Goal: Task Accomplishment & Management: Use online tool/utility

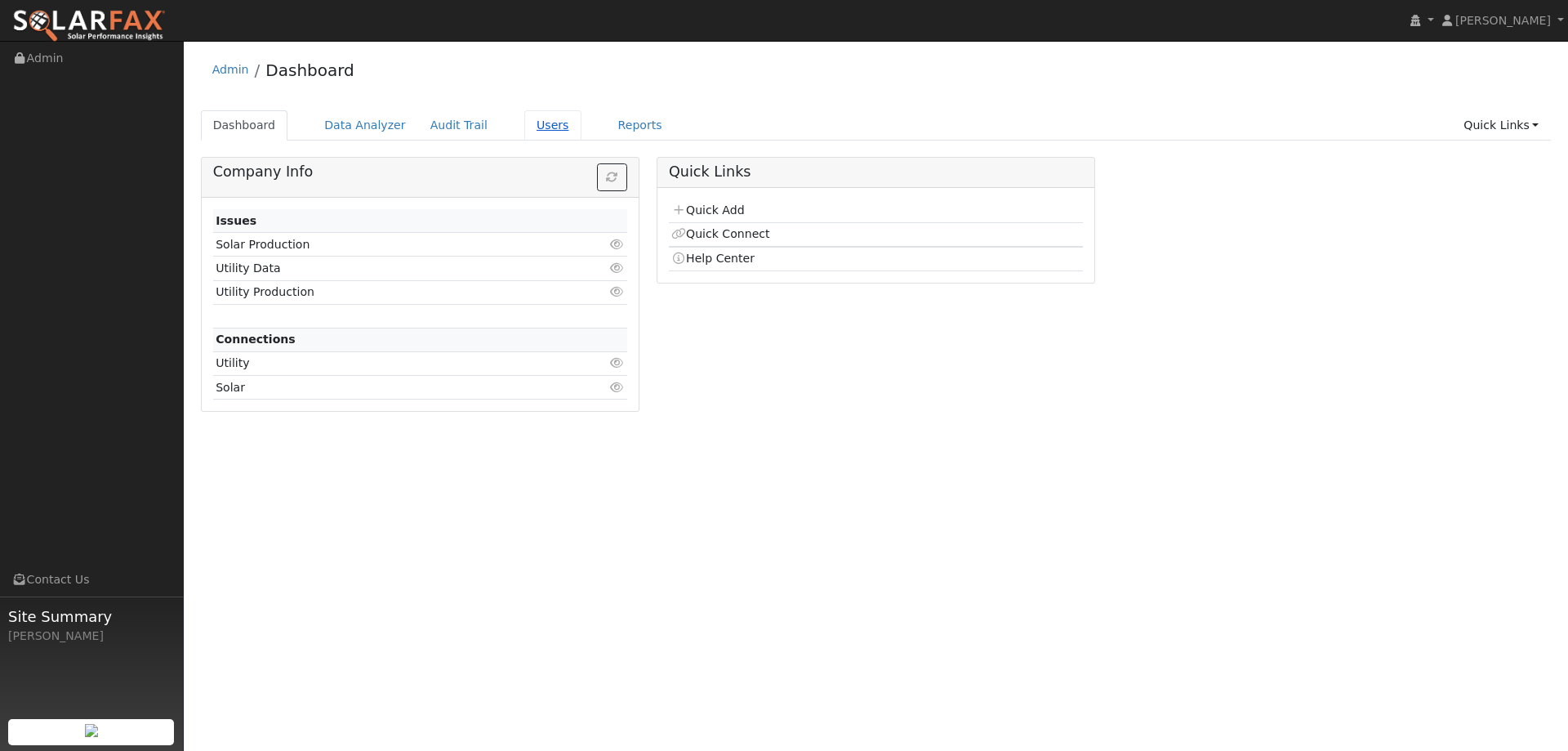
click at [536, 123] on link "Users" at bounding box center [552, 125] width 57 height 31
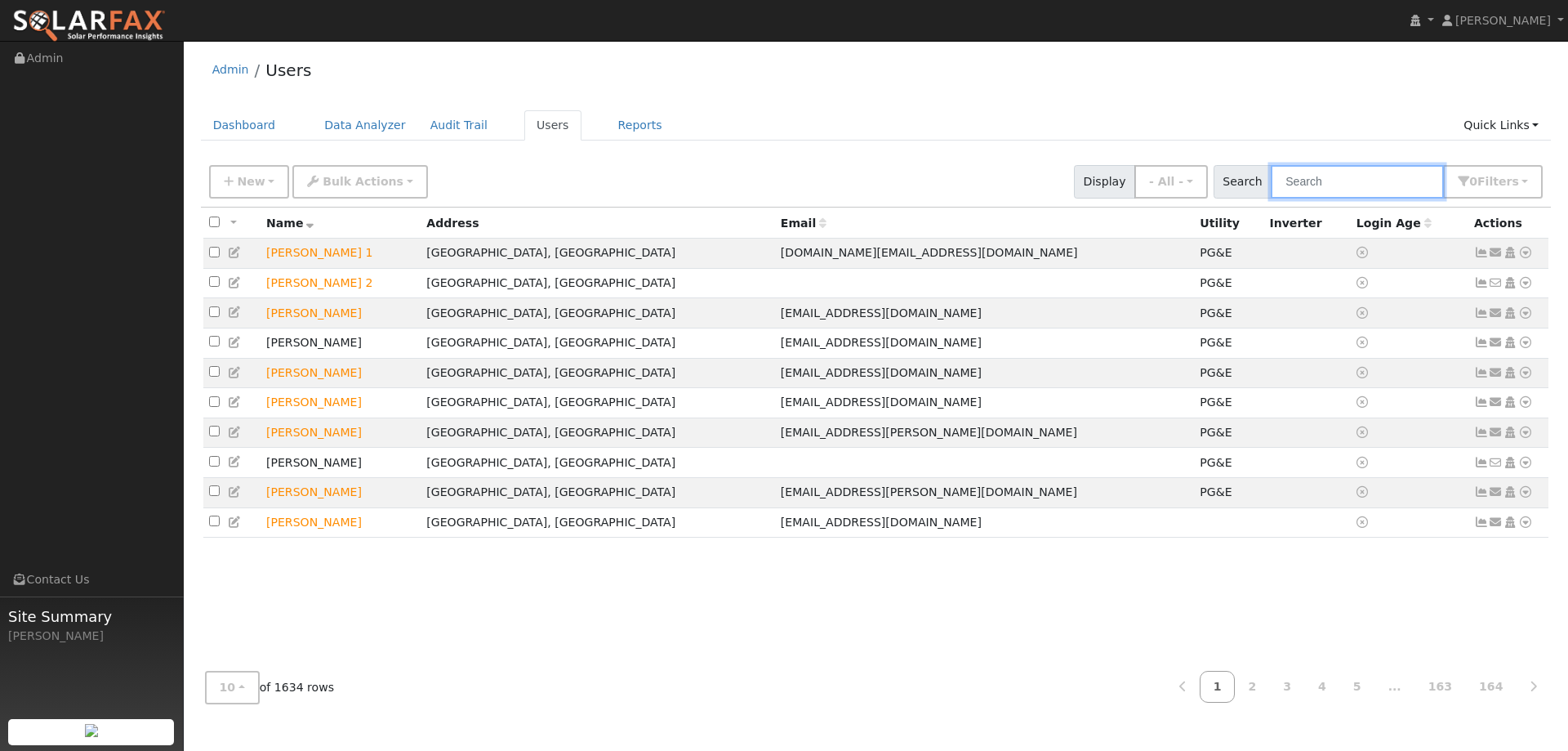
click at [1327, 181] on input "text" at bounding box center [1357, 182] width 173 height 34
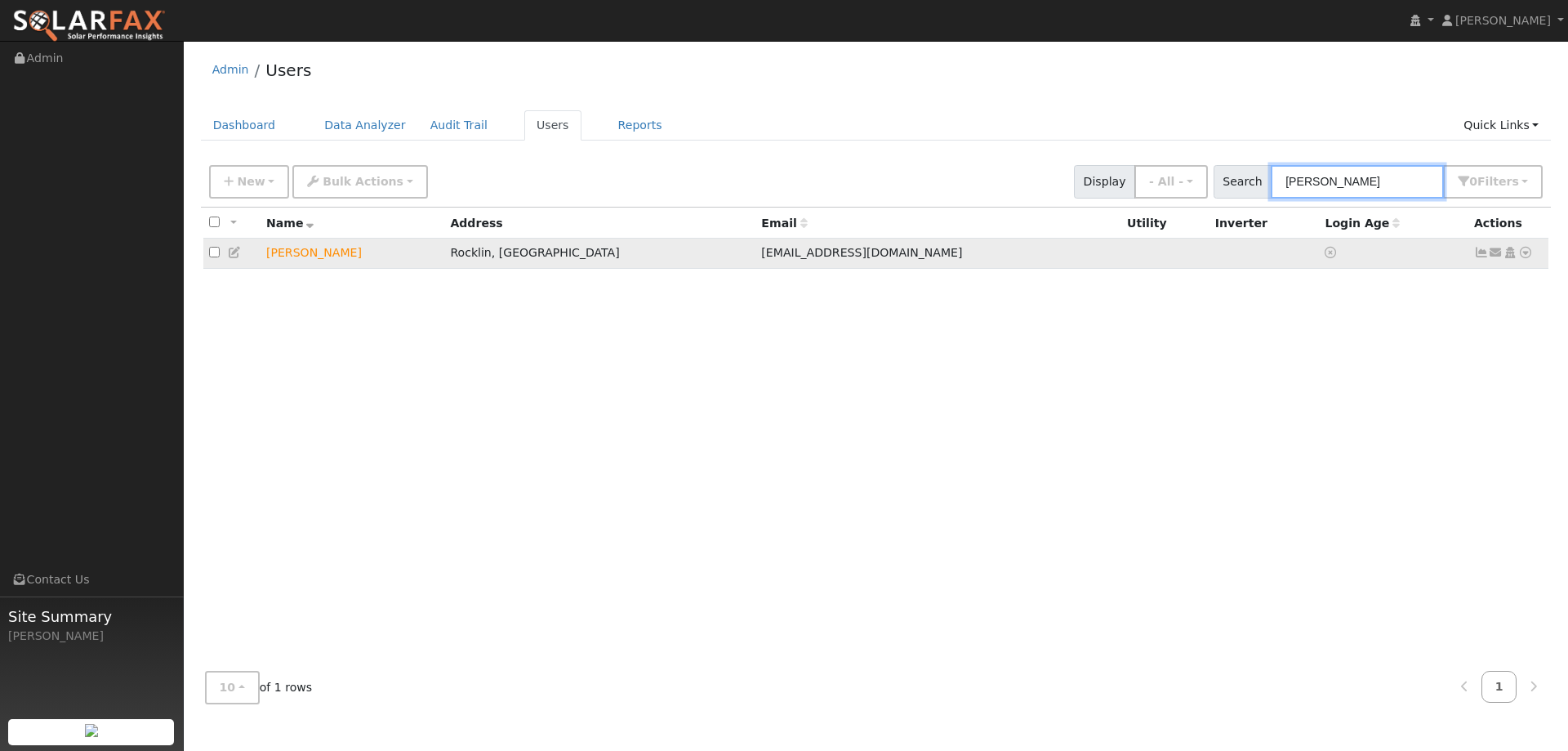
type input "[PERSON_NAME]"
click at [1524, 254] on icon at bounding box center [1525, 252] width 14 height 11
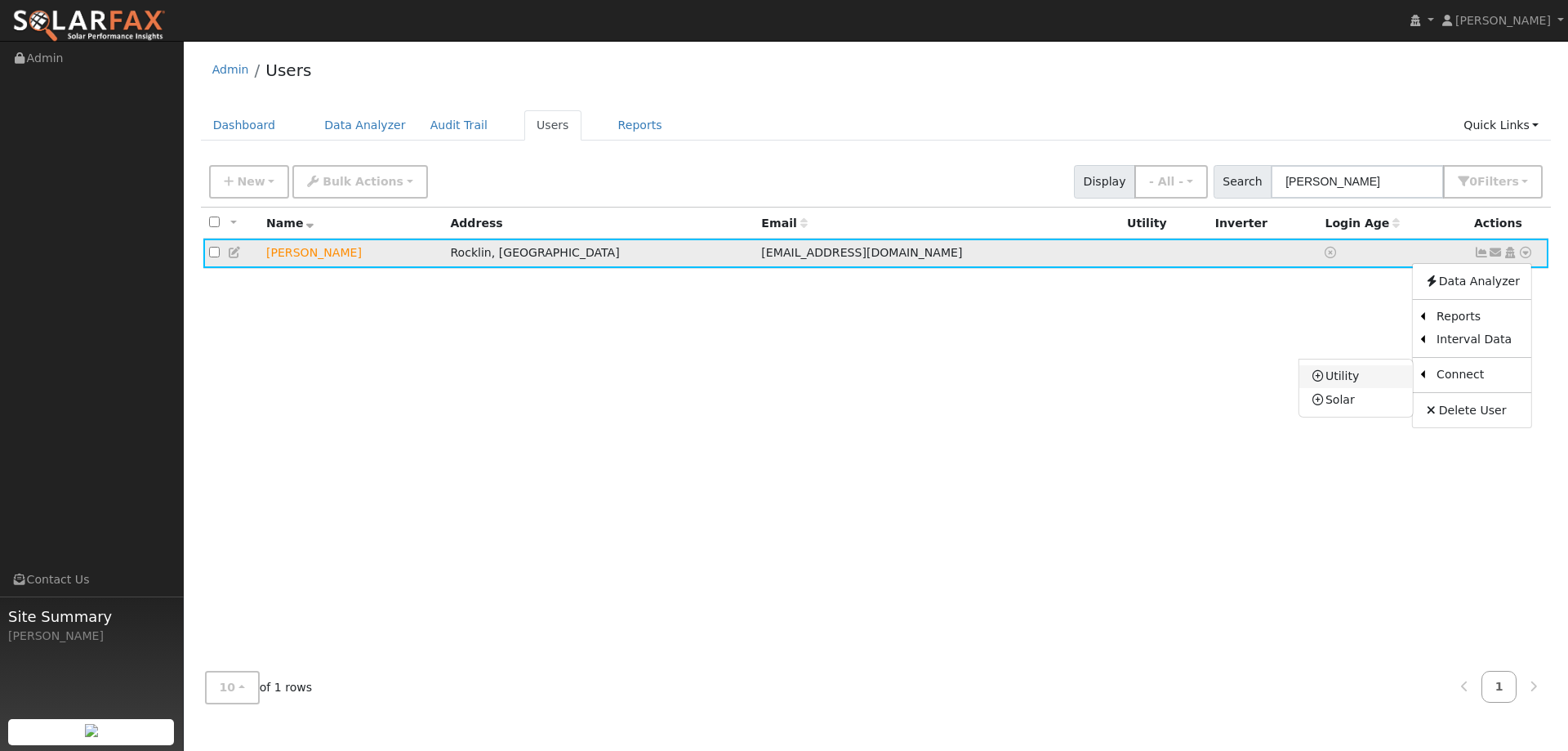
click at [1397, 378] on link "Utility" at bounding box center [1356, 376] width 114 height 23
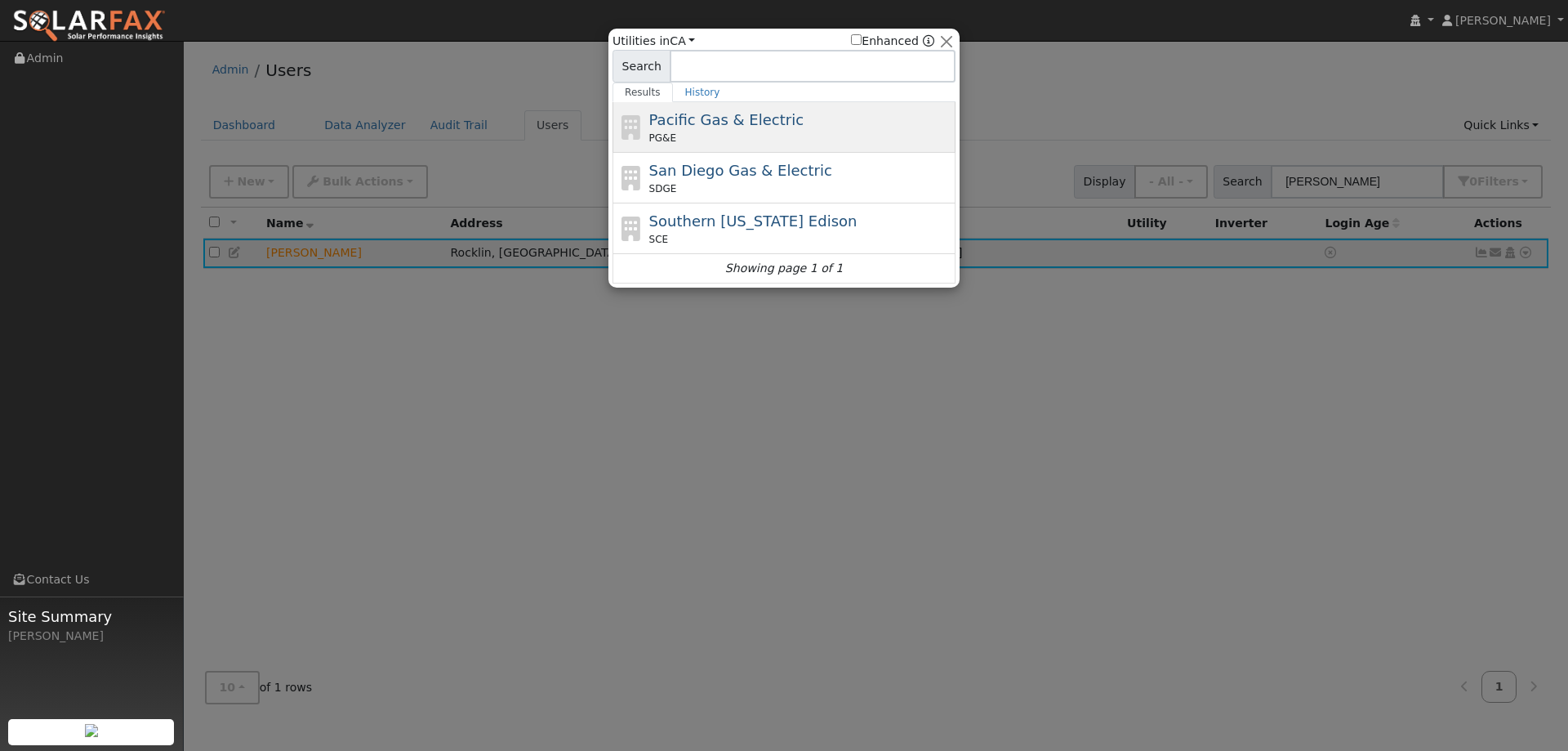
click at [762, 112] on span "Pacific Gas & Electric" at bounding box center [726, 120] width 154 height 17
